Goal: Find specific page/section: Find specific page/section

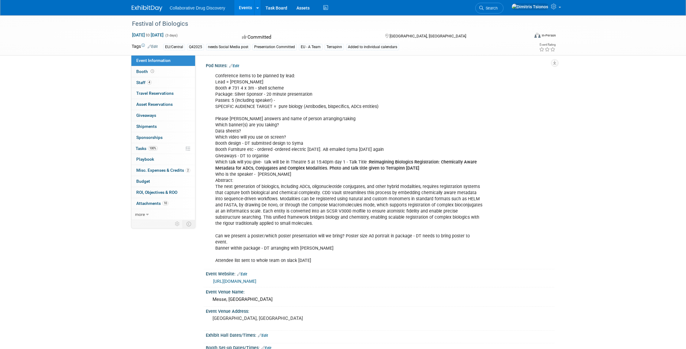
click at [141, 3] on link at bounding box center [151, 5] width 38 height 5
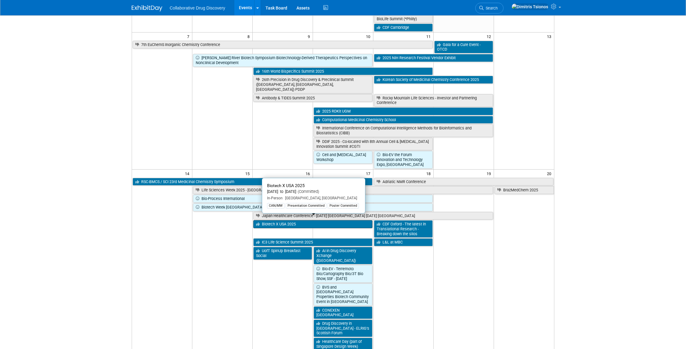
scroll to position [99, 0]
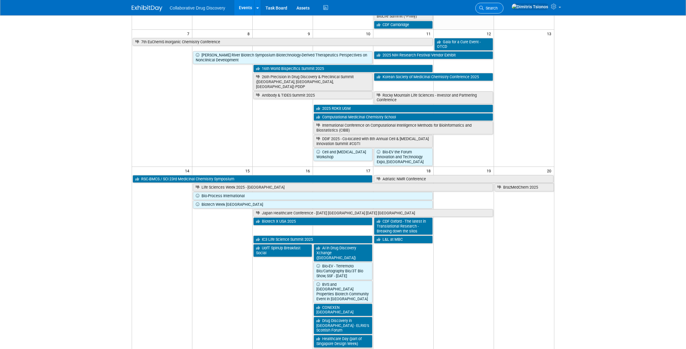
click at [498, 9] on span "Search" at bounding box center [491, 8] width 14 height 5
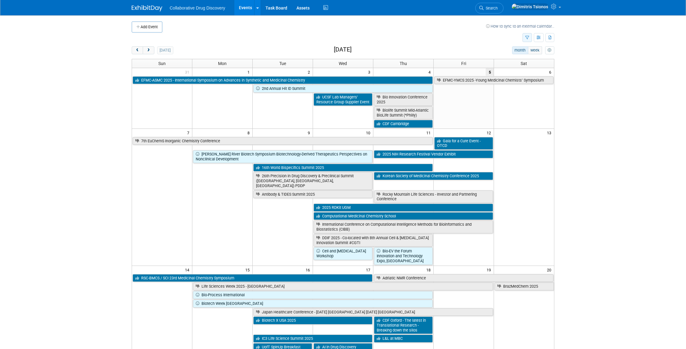
click at [526, 36] on icon "button" at bounding box center [527, 38] width 4 height 4
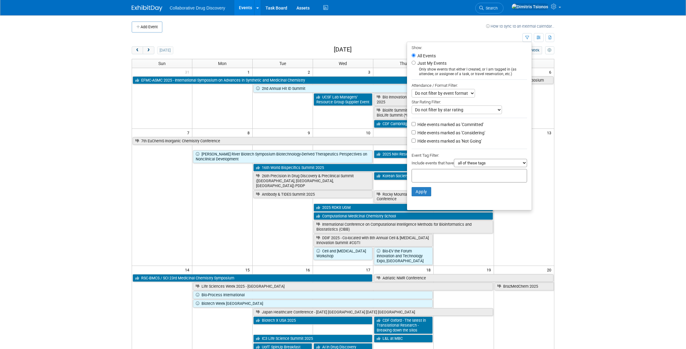
click at [427, 173] on input "text" at bounding box center [439, 175] width 49 height 6
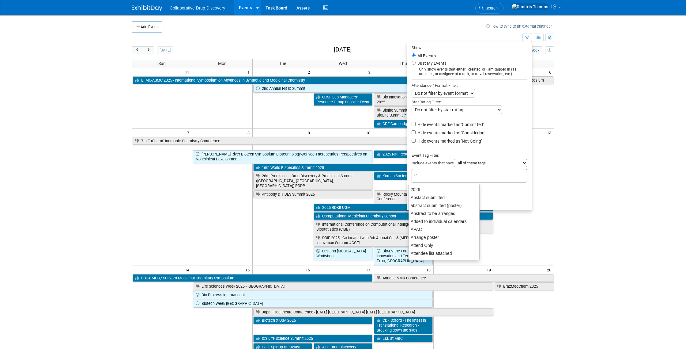
type input "eu"
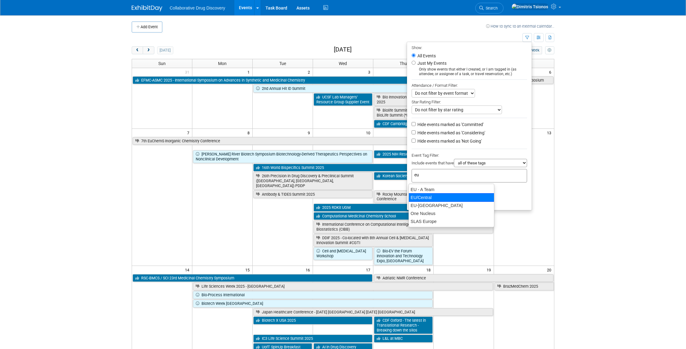
click at [435, 195] on div "EU/Central" at bounding box center [452, 197] width 86 height 9
type input "EU/Central"
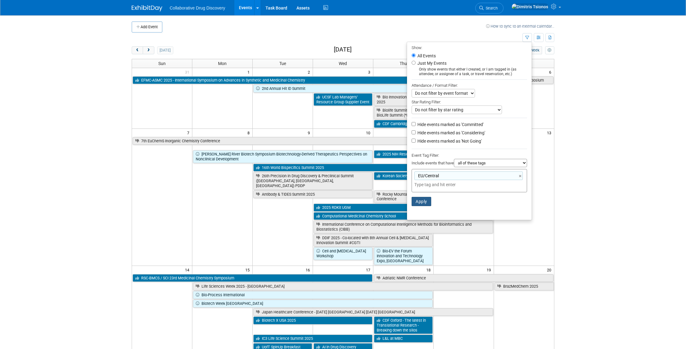
click at [418, 202] on button "Apply" at bounding box center [422, 201] width 20 height 9
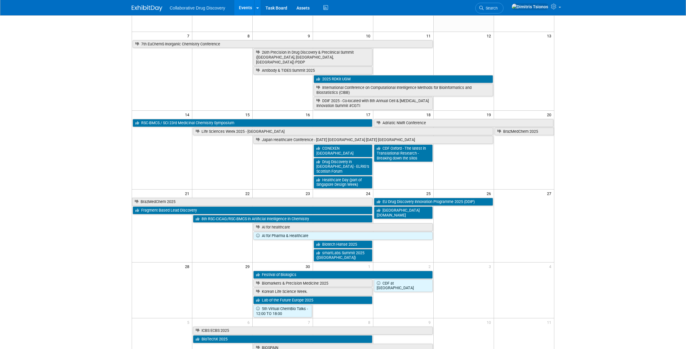
scroll to position [86, 0]
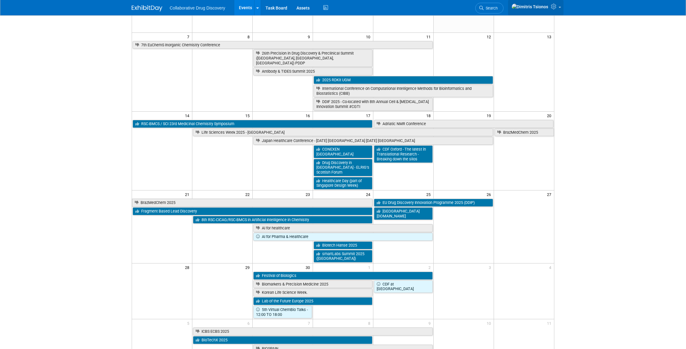
click at [543, 8] on img at bounding box center [530, 6] width 37 height 7
drag, startPoint x: 603, startPoint y: 34, endPoint x: 582, endPoint y: 30, distance: 22.2
click at [603, 34] on body "Collaborative Drug Discovery Events Add Event Bulk Upload Events Shareable Even…" at bounding box center [343, 88] width 686 height 349
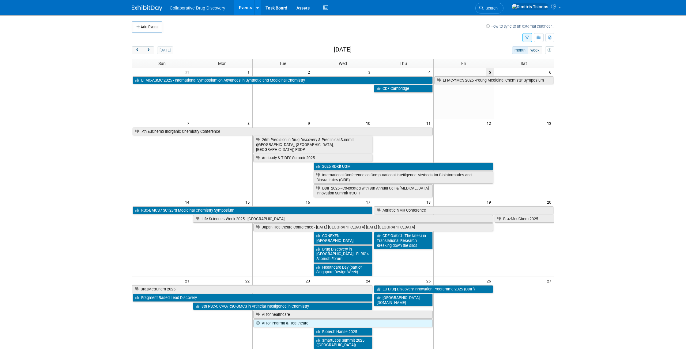
click at [528, 36] on icon "button" at bounding box center [527, 38] width 4 height 4
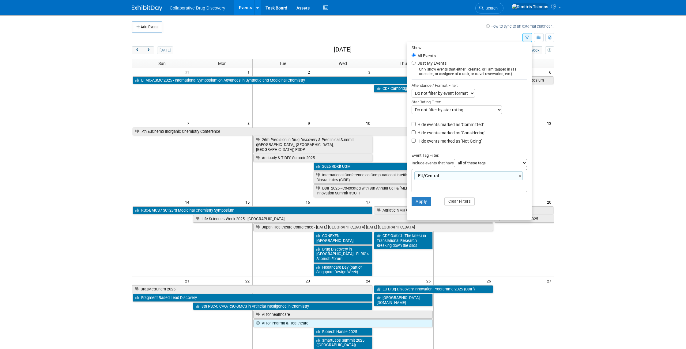
click at [422, 64] on label "Just My Events" at bounding box center [431, 63] width 30 height 6
click at [416, 64] on input "Just My Events" at bounding box center [414, 63] width 4 height 4
radio input "true"
click at [427, 205] on button "Apply" at bounding box center [422, 201] width 20 height 9
